Goal: Transaction & Acquisition: Purchase product/service

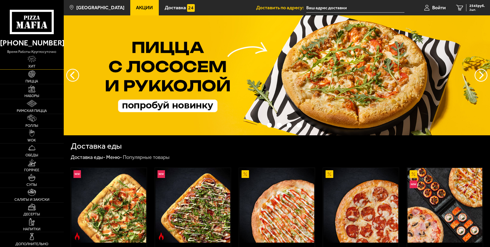
click at [35, 61] on img at bounding box center [31, 58] width 9 height 7
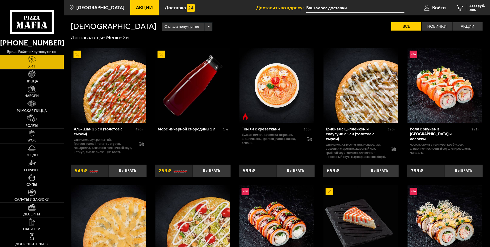
click at [39, 229] on span "Напитки" at bounding box center [31, 230] width 17 height 4
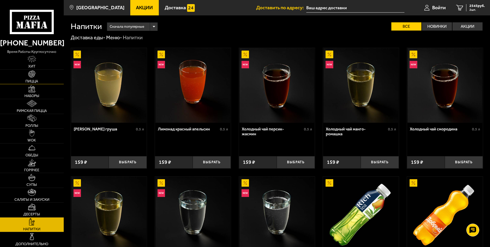
click at [33, 79] on link "Пицца" at bounding box center [32, 77] width 64 height 15
click at [32, 91] on img at bounding box center [31, 88] width 7 height 7
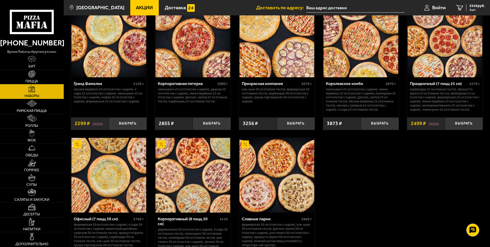
scroll to position [598, 0]
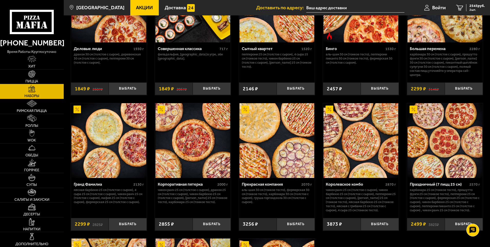
click at [36, 81] on span "Пицца" at bounding box center [31, 82] width 13 height 4
